Goal: Task Accomplishment & Management: Use online tool/utility

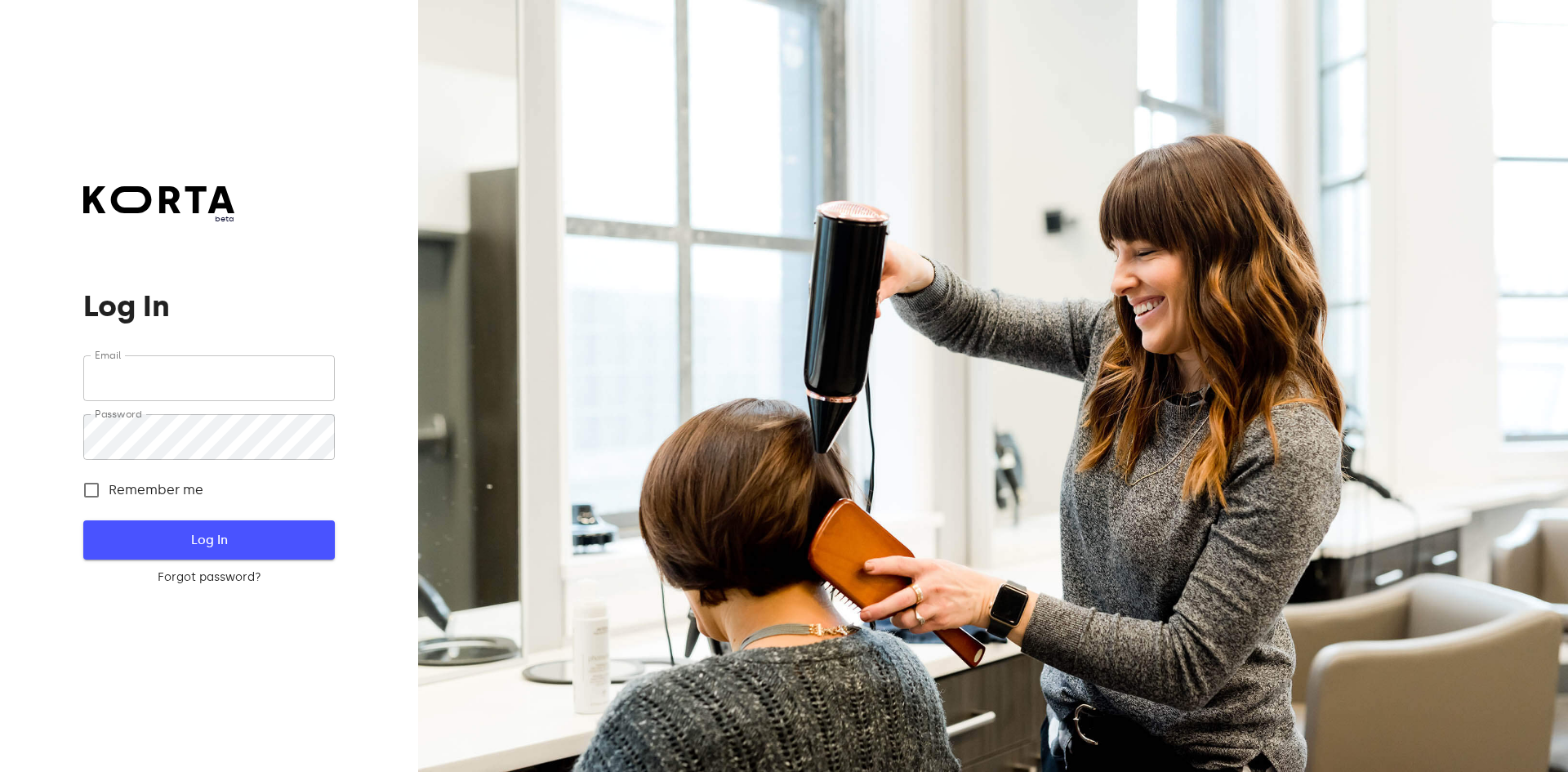
type input "[EMAIL_ADDRESS][DOMAIN_NAME]"
click at [219, 537] on span "Log In" at bounding box center [208, 540] width 198 height 21
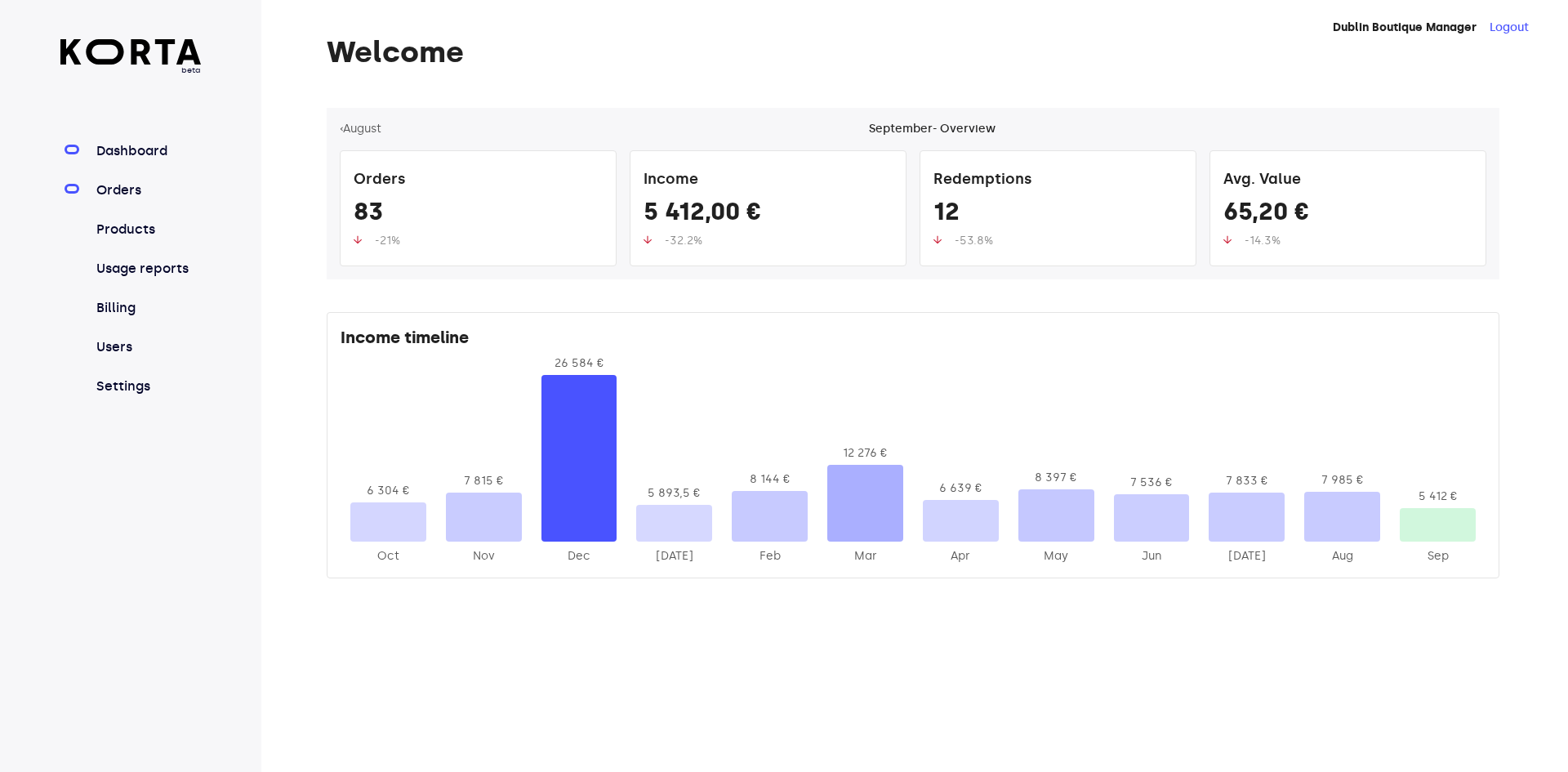
click at [112, 196] on link "Orders" at bounding box center [148, 190] width 108 height 19
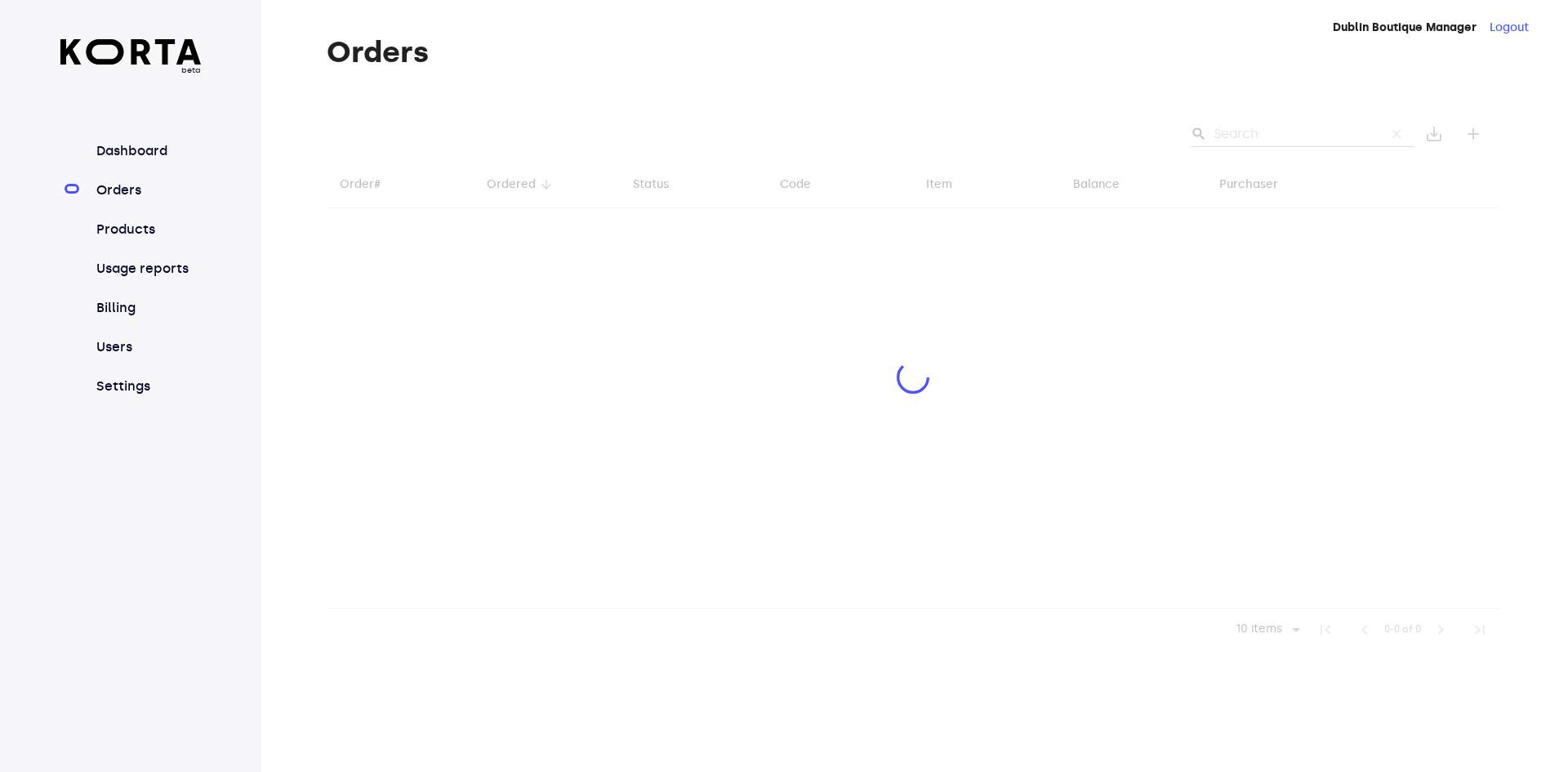
click at [1274, 132] on div at bounding box center [913, 379] width 1173 height 543
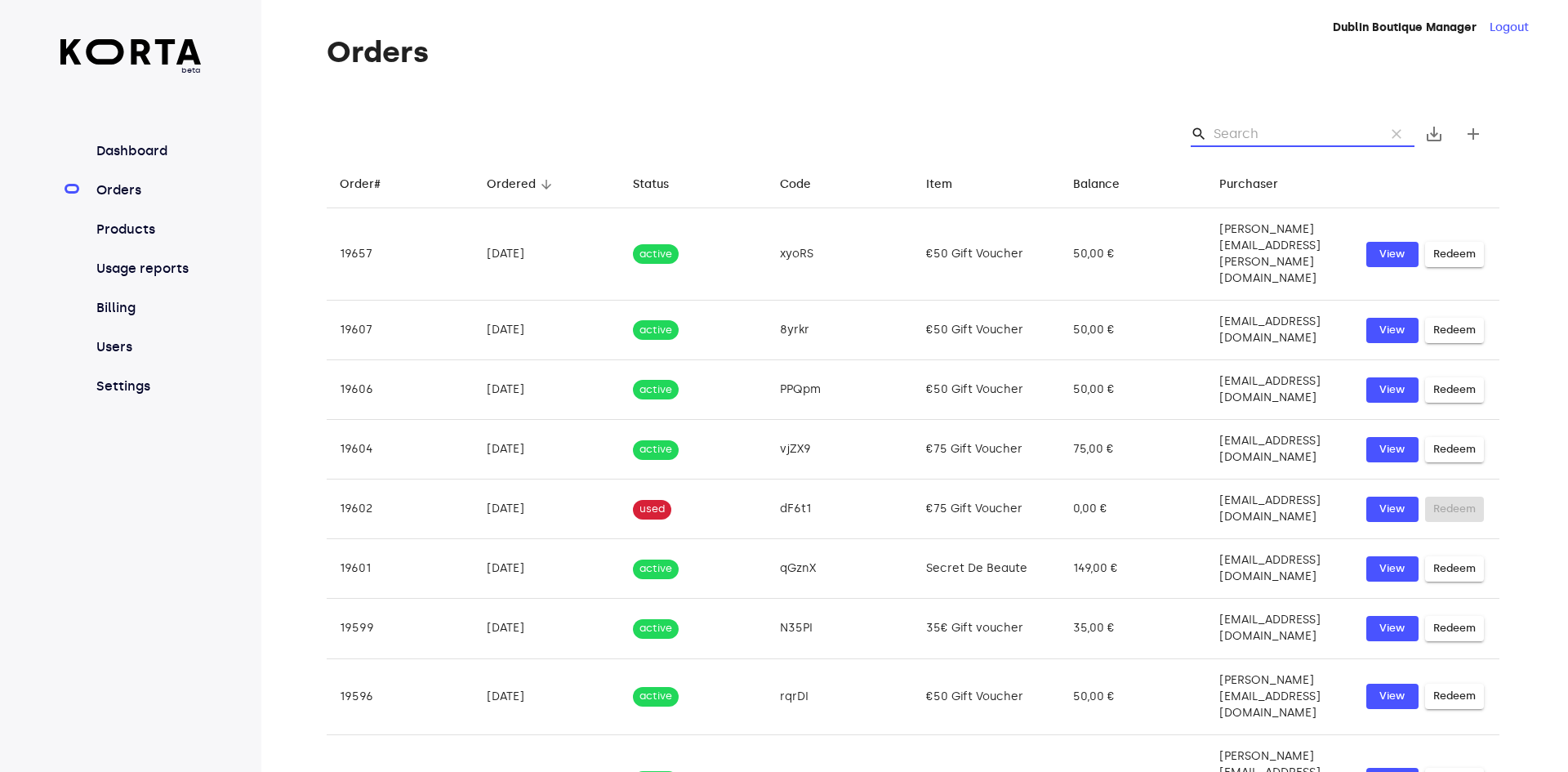
click at [1281, 129] on input "Search" at bounding box center [1292, 134] width 158 height 26
drag, startPoint x: 1281, startPoint y: 129, endPoint x: 1291, endPoint y: 117, distance: 15.6
click at [1291, 117] on div "search clear save_alt add" at bounding box center [913, 134] width 1173 height 52
click at [1288, 132] on input "Search" at bounding box center [1292, 134] width 158 height 26
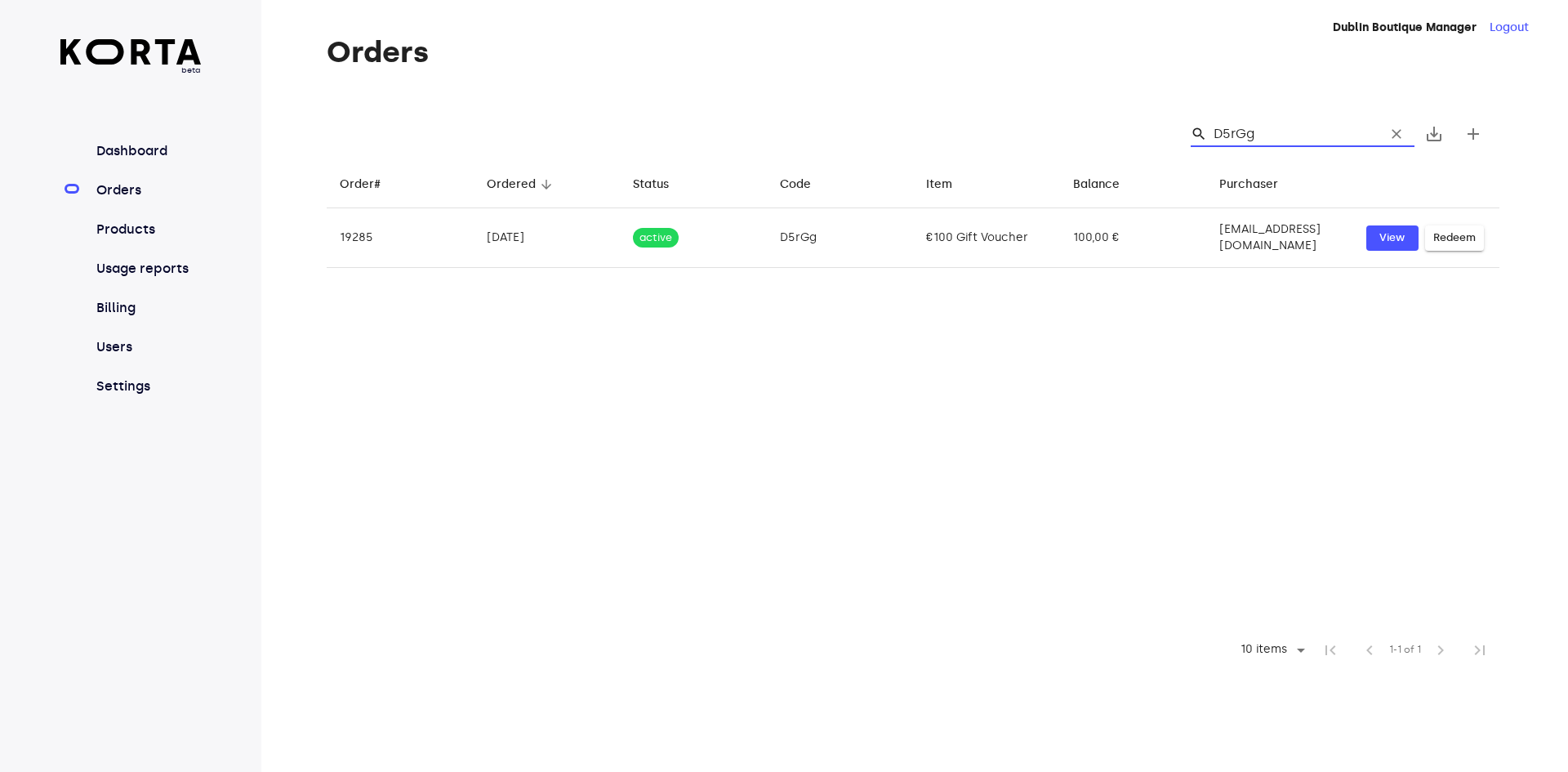
drag, startPoint x: 1298, startPoint y: 131, endPoint x: 1212, endPoint y: 135, distance: 86.1
click at [1212, 135] on div "search D5rGg clear" at bounding box center [1302, 134] width 224 height 26
type input "D5rGg"
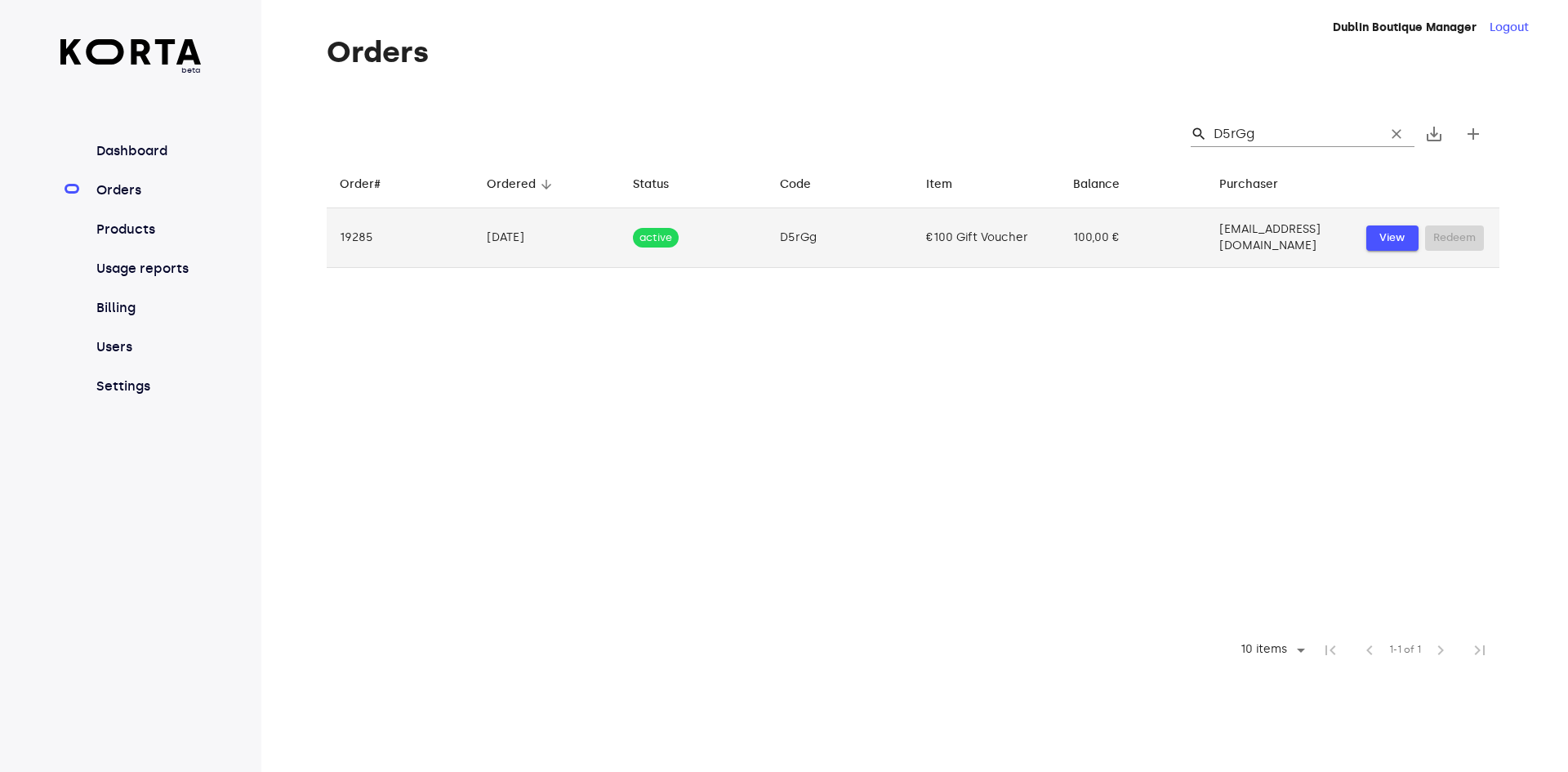
click at [1389, 234] on span "View" at bounding box center [1392, 238] width 36 height 19
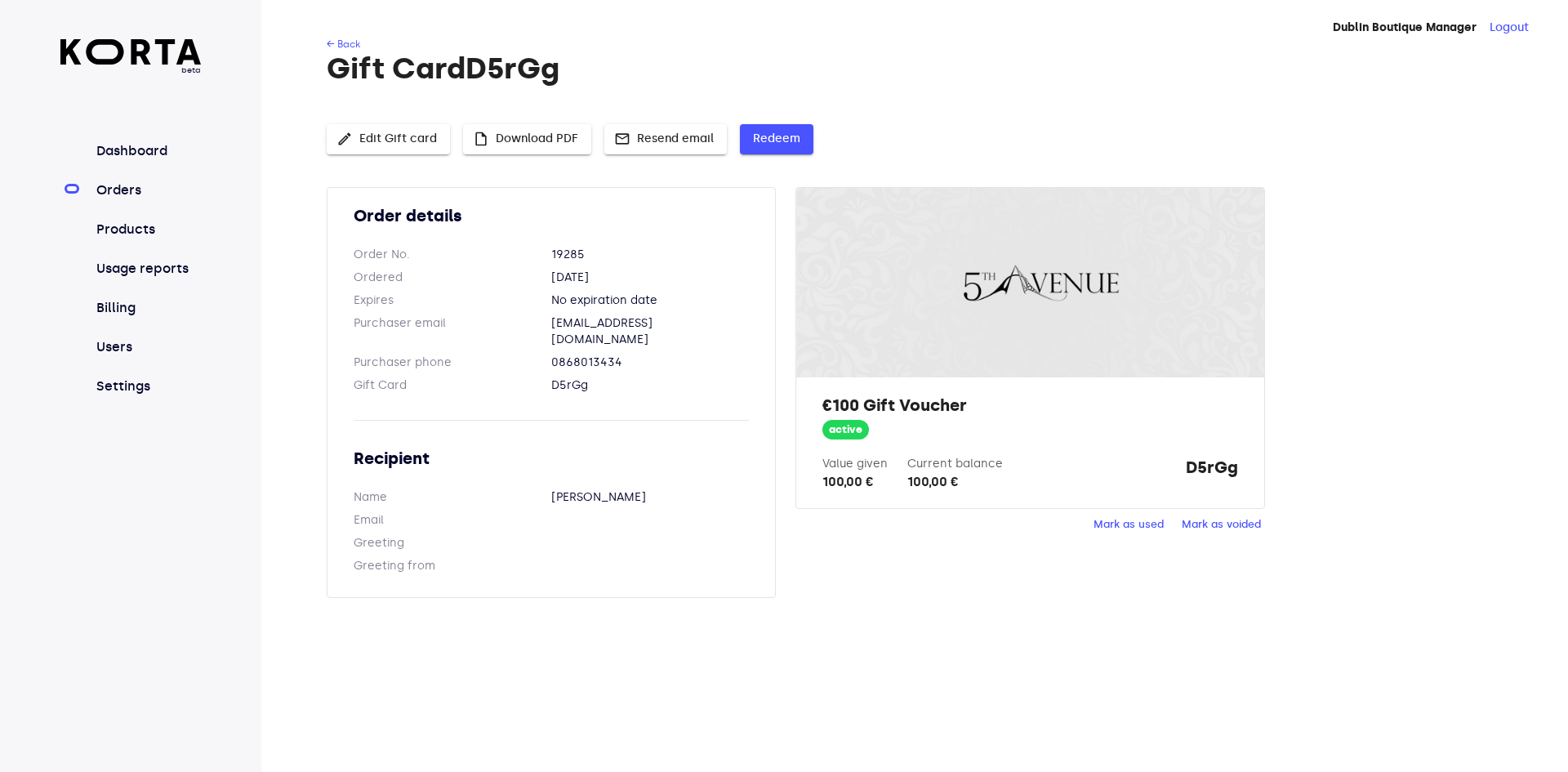
click at [795, 138] on span "Redeem" at bounding box center [777, 139] width 47 height 20
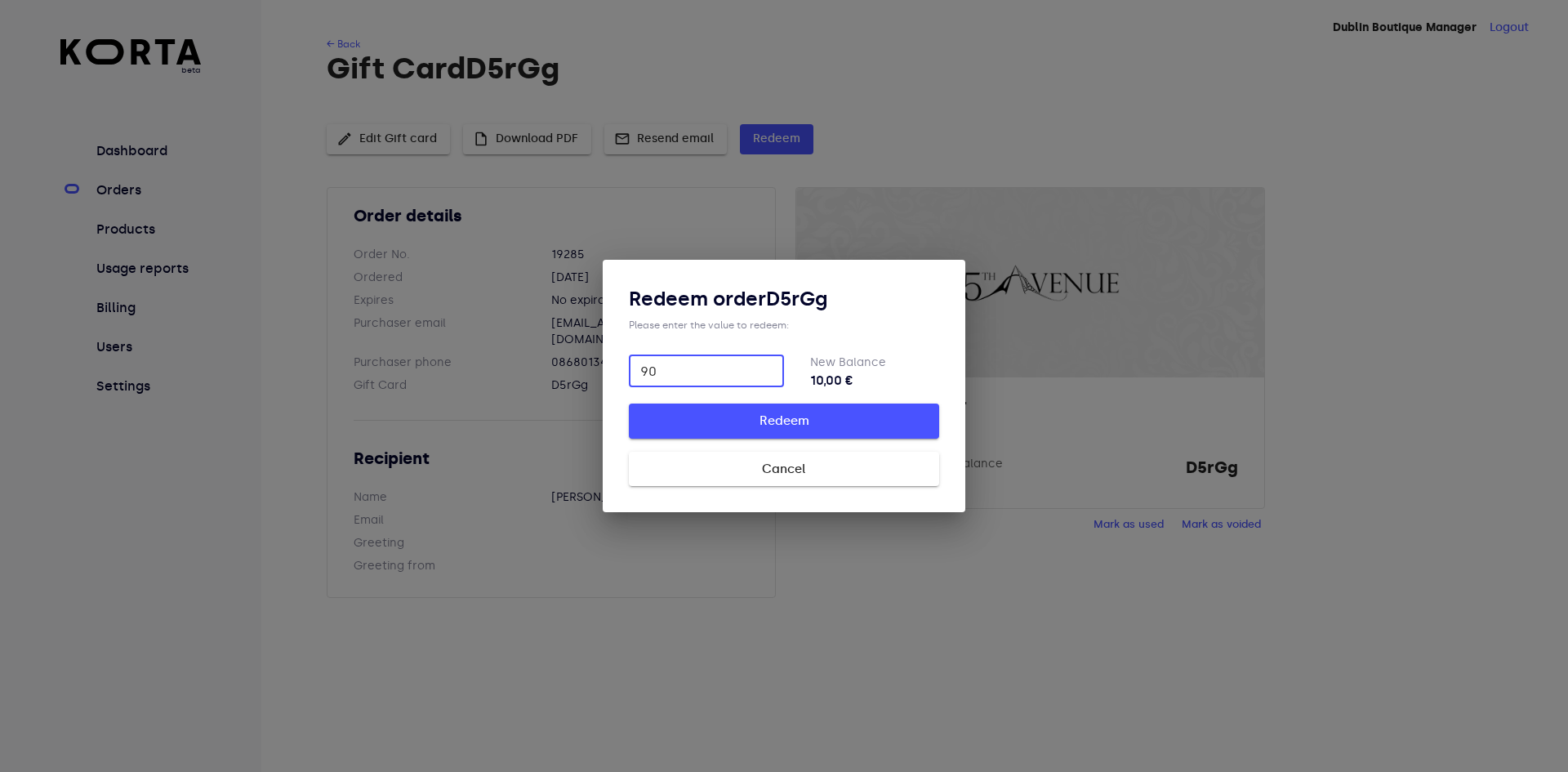
type input "90"
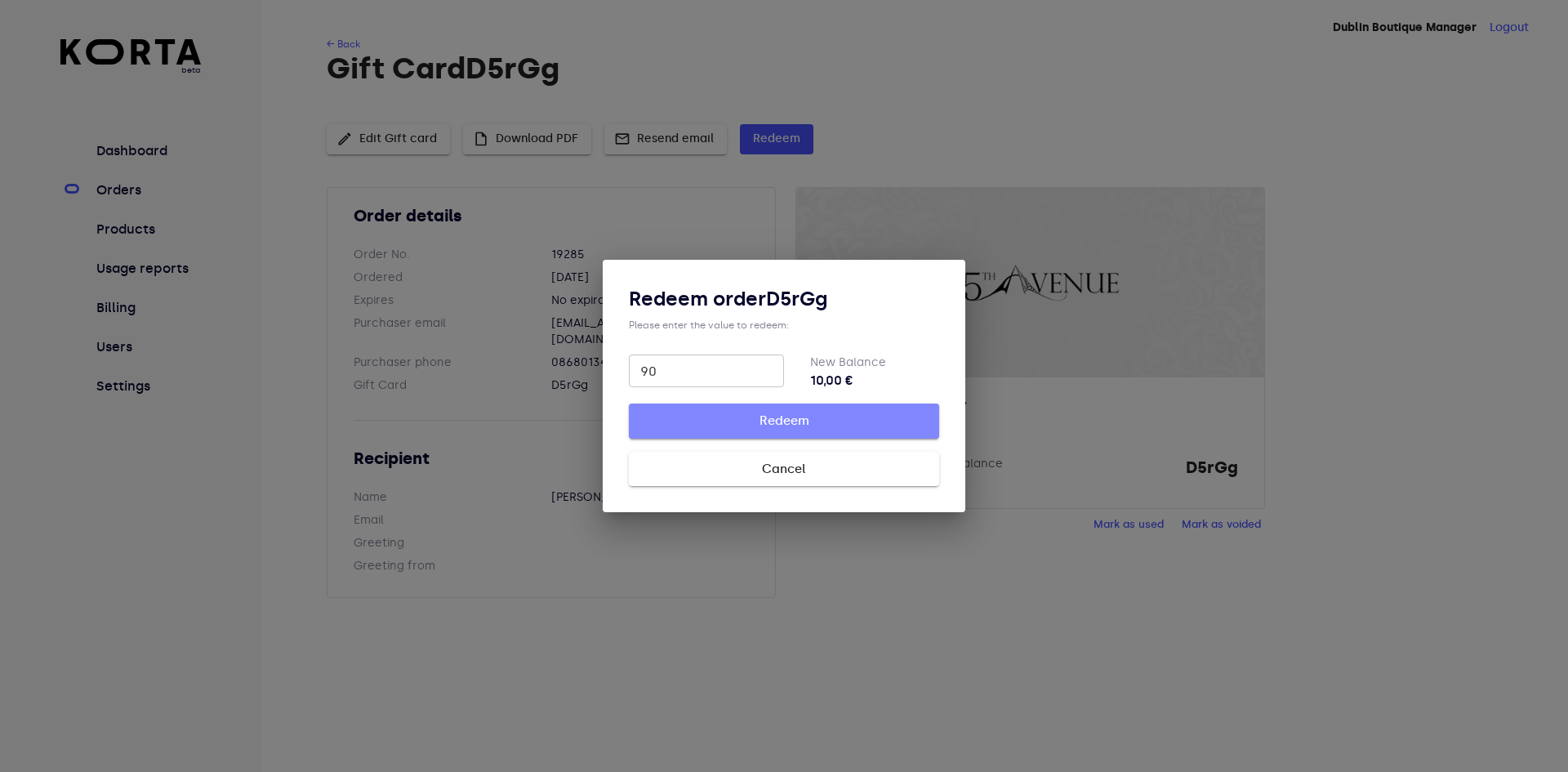
click at [770, 422] on span "Redeem" at bounding box center [784, 420] width 258 height 21
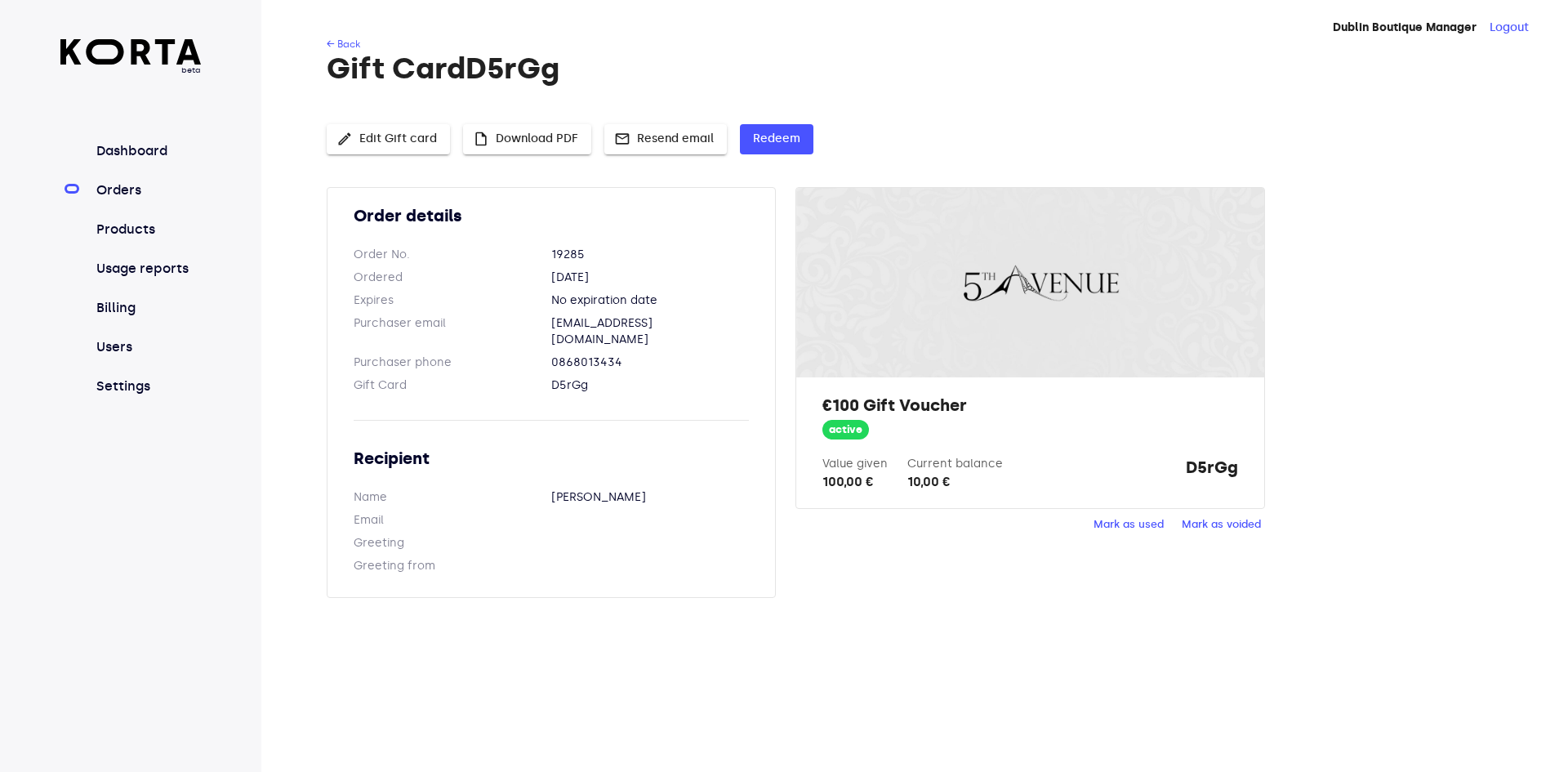
click at [135, 186] on link "Orders" at bounding box center [148, 190] width 108 height 19
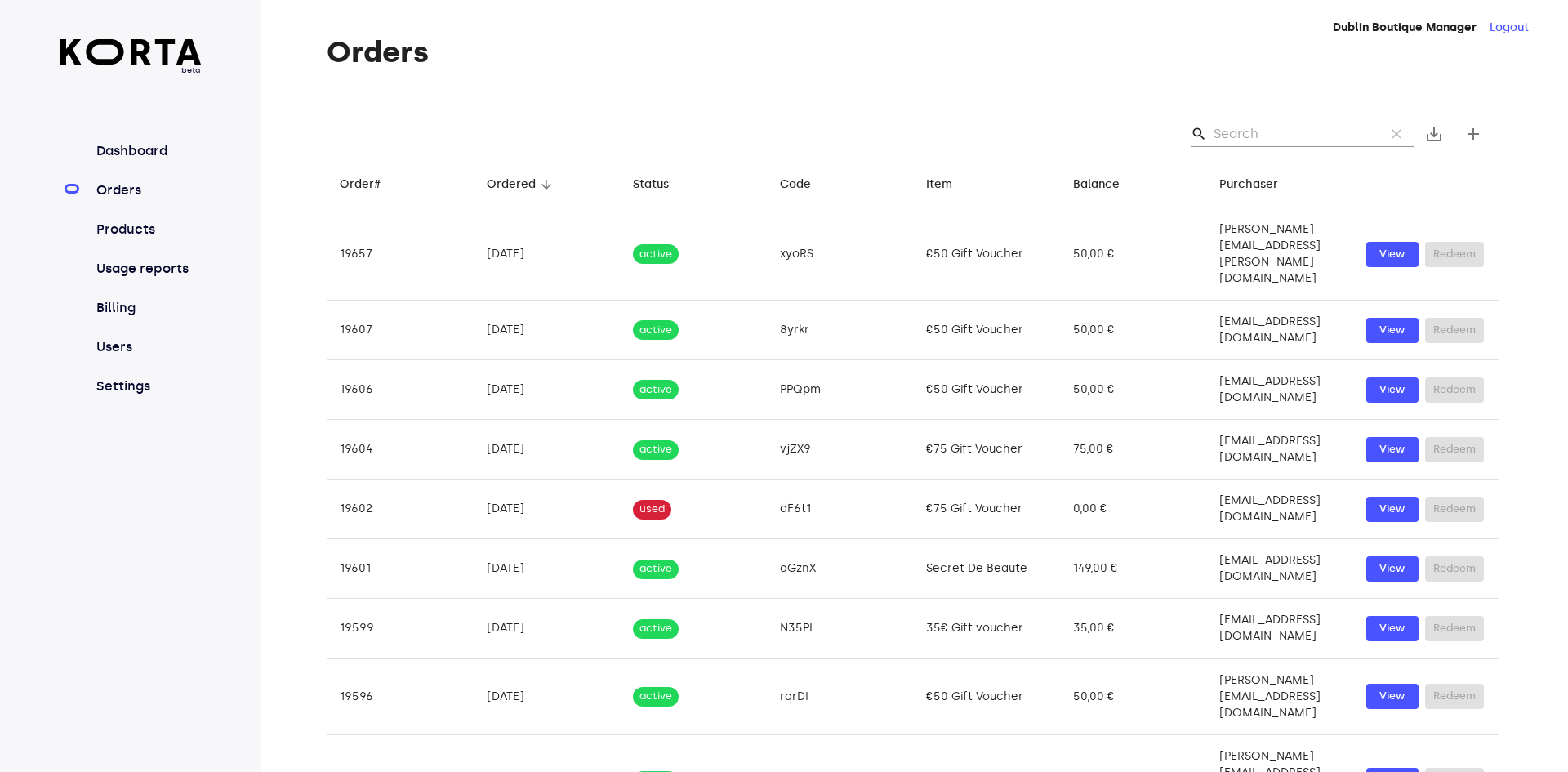
drag, startPoint x: 1266, startPoint y: 119, endPoint x: 1252, endPoint y: 134, distance: 20.5
click at [1265, 123] on div "search clear save_alt add" at bounding box center [913, 134] width 1173 height 52
click at [1252, 134] on input "Search" at bounding box center [1292, 134] width 158 height 26
paste input "D5rGg"
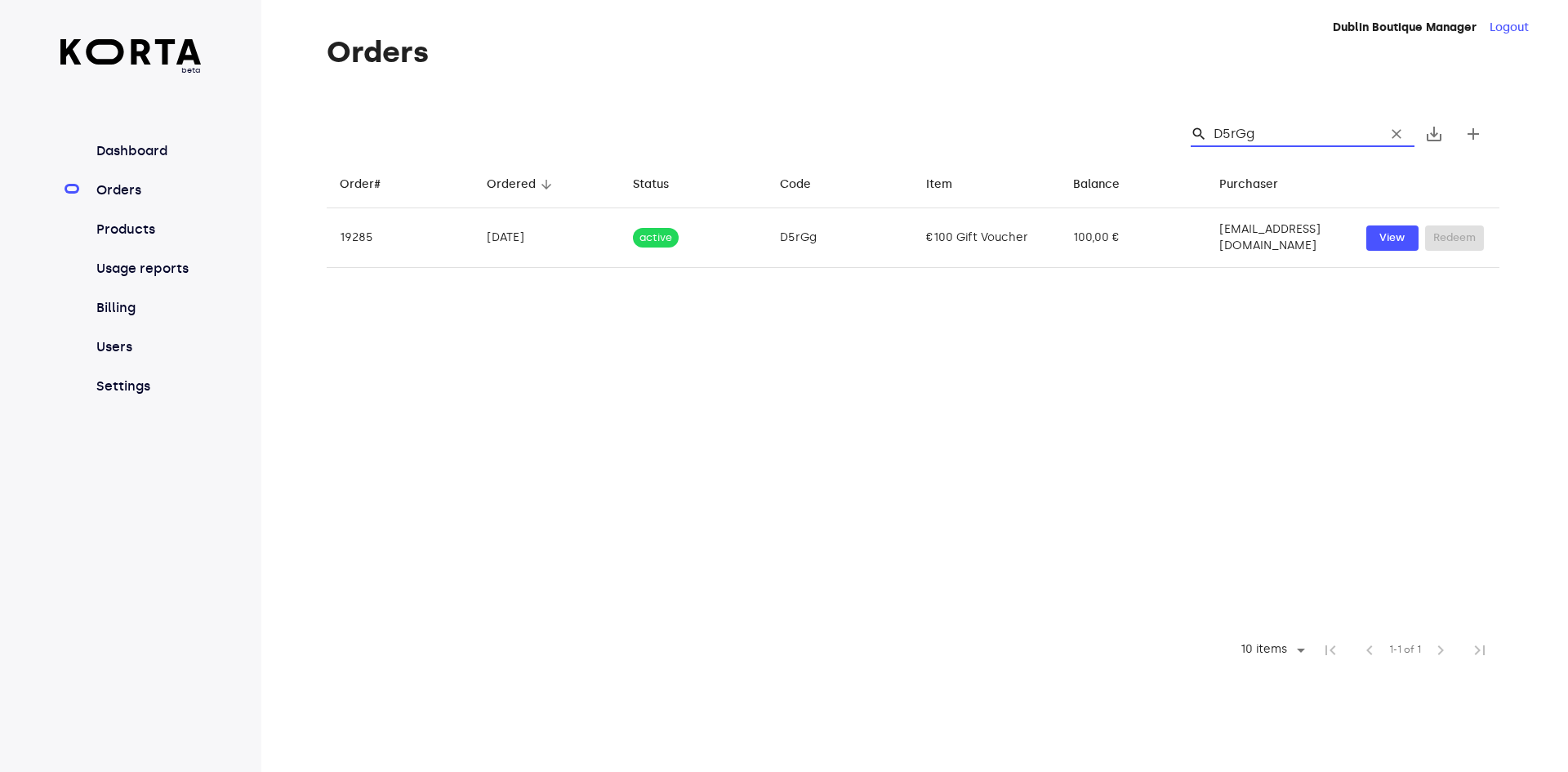
type input "D5rGg"
